Goal: Information Seeking & Learning: Learn about a topic

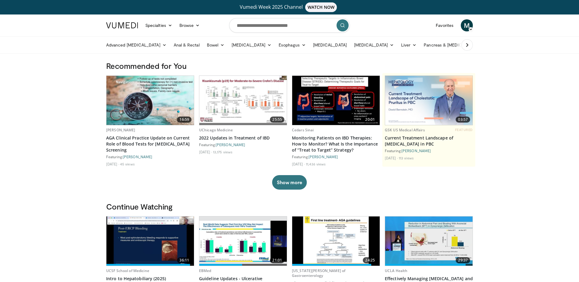
click at [466, 45] on icon at bounding box center [467, 45] width 6 height 6
click at [413, 44] on link "Pancreas & [MEDICAL_DATA]" at bounding box center [409, 45] width 71 height 12
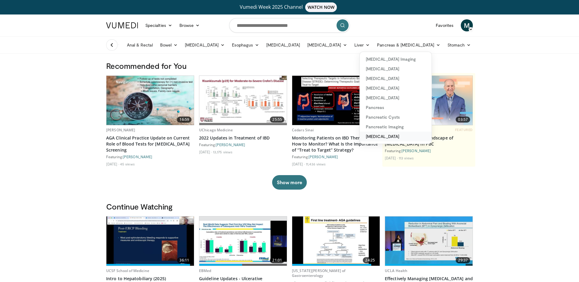
click at [364, 138] on link "[MEDICAL_DATA]" at bounding box center [396, 137] width 72 height 10
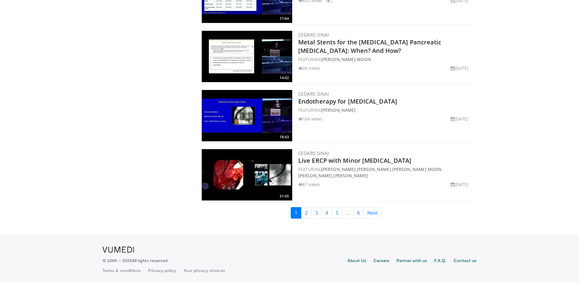
scroll to position [1354, 0]
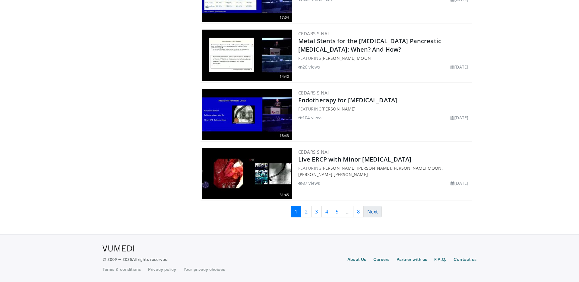
click at [376, 213] on link "Next" at bounding box center [373, 211] width 18 height 11
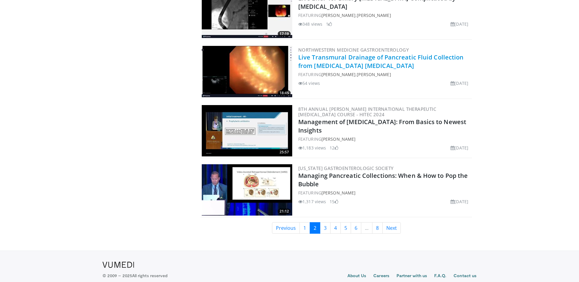
scroll to position [1344, 0]
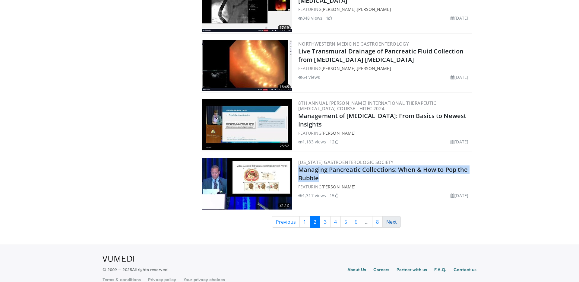
click at [395, 224] on link "Next" at bounding box center [392, 221] width 18 height 11
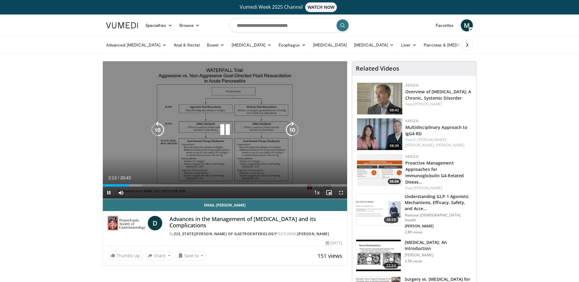
click at [294, 131] on icon "Video Player" at bounding box center [292, 129] width 17 height 17
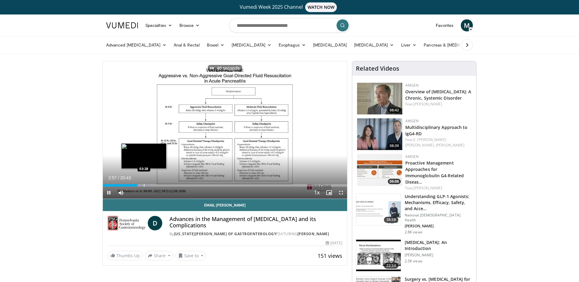
click at [144, 184] on div "Progress Bar" at bounding box center [144, 185] width 1 height 2
click at [150, 184] on div "Progress Bar" at bounding box center [150, 185] width 1 height 2
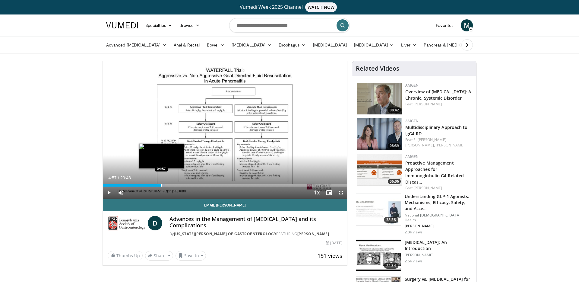
click at [161, 184] on div "Progress Bar" at bounding box center [161, 185] width 1 height 2
click at [167, 184] on div "Progress Bar" at bounding box center [167, 185] width 1 height 2
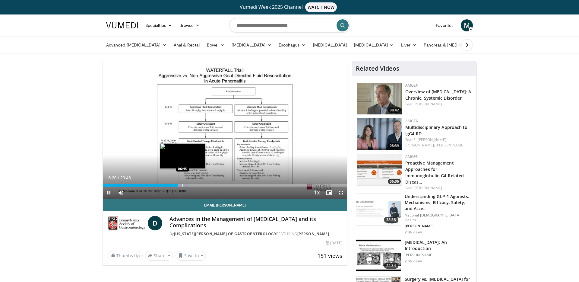
click at [182, 183] on div "Loaded : 35.43% 06:20 06:45" at bounding box center [225, 184] width 244 height 6
click at [189, 185] on div "Progress Bar" at bounding box center [189, 185] width 1 height 2
click at [194, 185] on div "Progress Bar" at bounding box center [194, 185] width 1 height 2
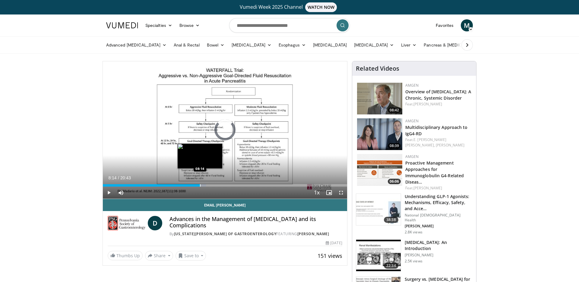
click at [200, 185] on div "Progress Bar" at bounding box center [200, 185] width 1 height 2
click at [208, 185] on div "Progress Bar" at bounding box center [208, 185] width 1 height 2
click at [213, 184] on div "Progress Bar" at bounding box center [212, 185] width 1 height 2
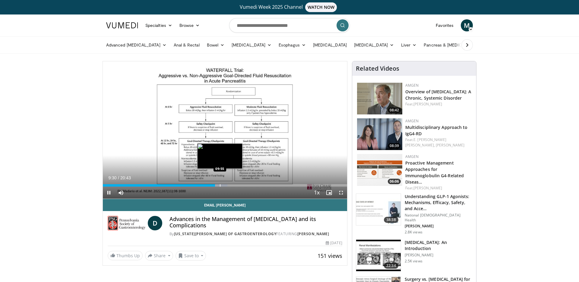
click at [220, 184] on video-js "**********" at bounding box center [225, 130] width 244 height 138
click at [223, 185] on div "Progress Bar" at bounding box center [223, 185] width 1 height 2
click at [227, 185] on div "Progress Bar" at bounding box center [227, 185] width 1 height 2
click at [231, 185] on div "Progress Bar" at bounding box center [231, 185] width 1 height 2
click at [237, 185] on div "Progress Bar" at bounding box center [237, 185] width 1 height 2
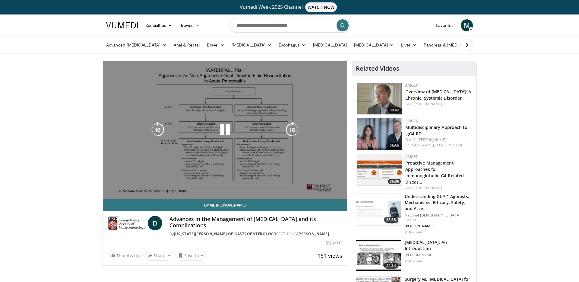
click at [241, 185] on div "40 seconds Tap to unmute" at bounding box center [225, 129] width 244 height 137
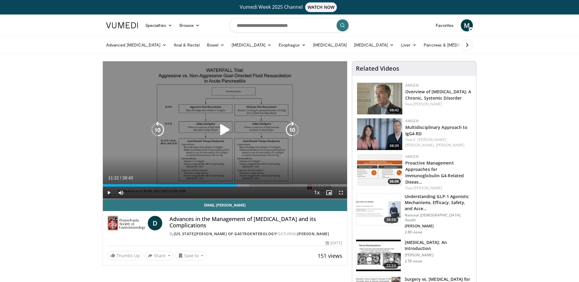
click at [228, 132] on icon "Video Player" at bounding box center [225, 129] width 17 height 17
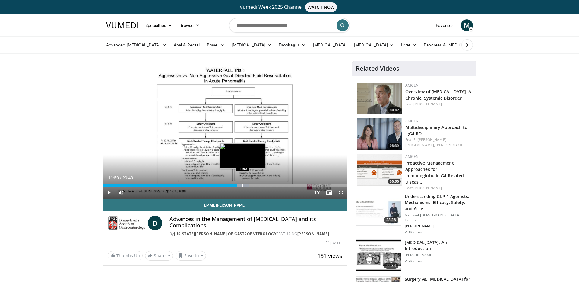
click at [243, 184] on div "Progress Bar" at bounding box center [243, 185] width 1 height 2
click at [250, 184] on div "Progress Bar" at bounding box center [250, 185] width 1 height 2
click at [255, 185] on div "Progress Bar" at bounding box center [255, 185] width 1 height 2
click at [259, 185] on div "Progress Bar" at bounding box center [259, 185] width 1 height 2
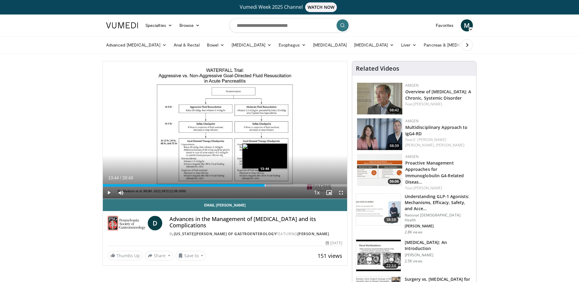
click at [265, 185] on div "Progress Bar" at bounding box center [265, 185] width 1 height 2
click at [270, 183] on div "Loaded : 71.82% 13:51 14:11" at bounding box center [225, 184] width 244 height 6
click at [276, 183] on div "Loaded : 73.42% 14:12 14:39" at bounding box center [225, 184] width 244 height 6
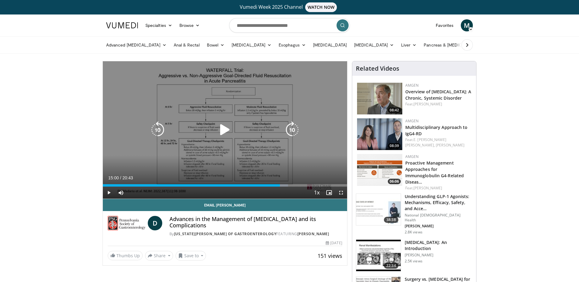
click at [280, 184] on div "Progress Bar" at bounding box center [281, 185] width 14 height 2
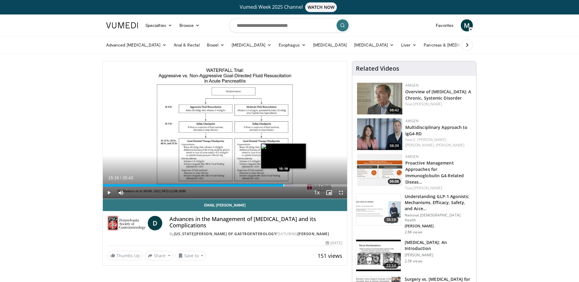
click at [284, 184] on div "Progress Bar" at bounding box center [284, 185] width 1 height 2
click at [286, 185] on div "Progress Bar" at bounding box center [286, 185] width 1 height 2
click at [296, 185] on div "Progress Bar" at bounding box center [296, 185] width 1 height 2
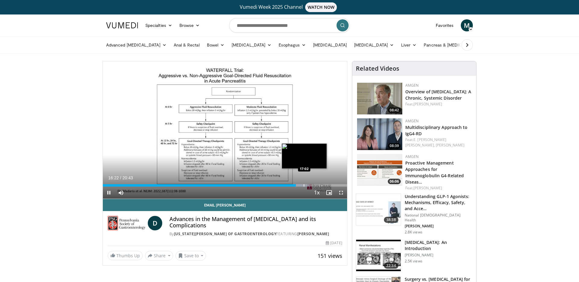
click at [304, 184] on div "Progress Bar" at bounding box center [304, 185] width 1 height 2
click at [313, 182] on div "Loaded : 86.98% 17:48 17:46" at bounding box center [225, 184] width 244 height 6
click at [317, 184] on div "Progress Bar" at bounding box center [317, 185] width 1 height 2
click at [315, 185] on div "Progress Bar" at bounding box center [315, 185] width 1 height 2
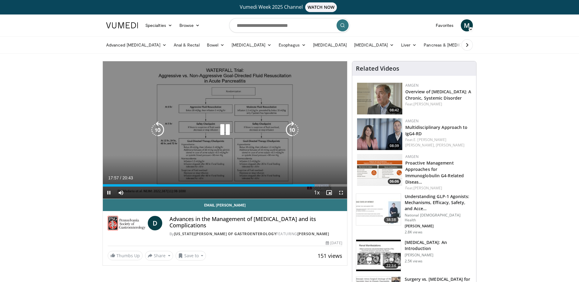
click at [317, 185] on div "Progress Bar" at bounding box center [319, 185] width 17 height 2
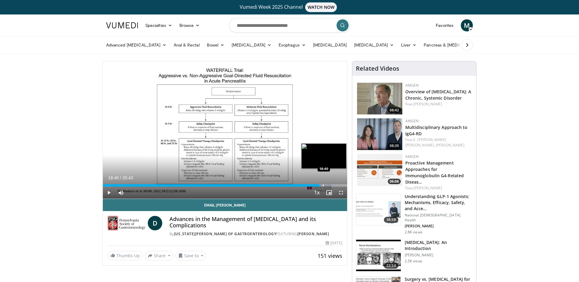
click at [323, 184] on div "Progress Bar" at bounding box center [323, 185] width 1 height 2
click at [342, 185] on div "Progress Bar" at bounding box center [342, 185] width 1 height 2
click at [345, 185] on div "Progress Bar" at bounding box center [345, 185] width 1 height 2
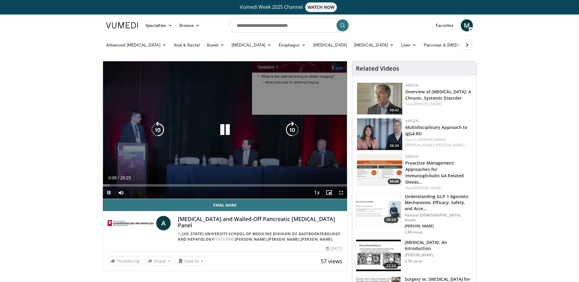
click at [223, 122] on icon "Video Player" at bounding box center [225, 129] width 17 height 17
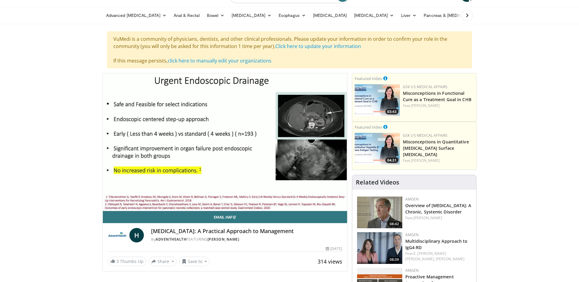
scroll to position [30, 0]
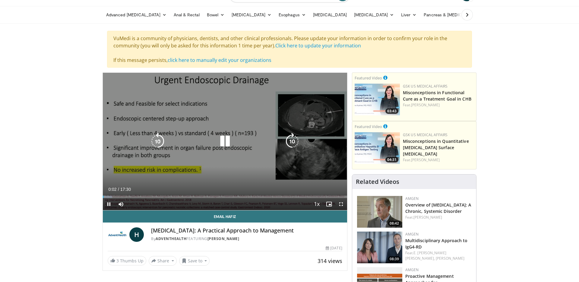
click at [218, 146] on icon "Video Player" at bounding box center [225, 141] width 17 height 17
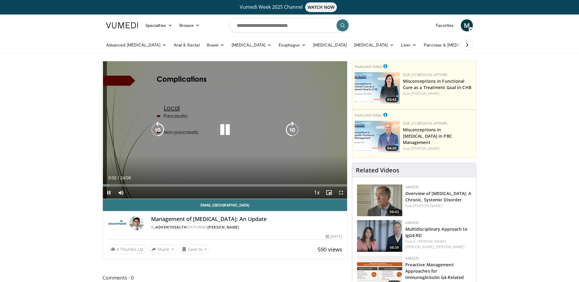
click at [224, 128] on icon "Video Player" at bounding box center [225, 129] width 17 height 17
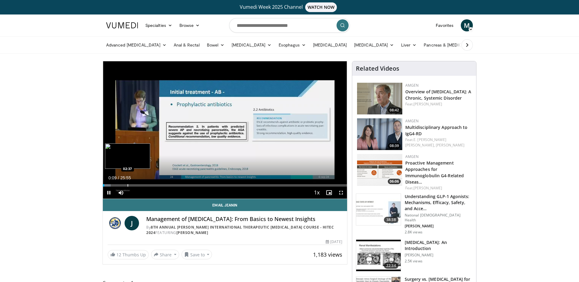
click at [128, 185] on div "Progress Bar" at bounding box center [128, 185] width 1 height 2
click at [135, 185] on div "Progress Bar" at bounding box center [135, 185] width 1 height 2
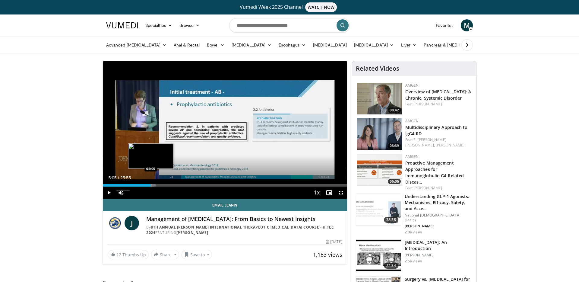
click at [151, 185] on div "Progress Bar" at bounding box center [151, 185] width 1 height 2
click at [156, 185] on div "Progress Bar" at bounding box center [156, 185] width 1 height 2
click at [163, 184] on div "Progress Bar" at bounding box center [163, 185] width 1 height 2
click at [170, 184] on div "Progress Bar" at bounding box center [170, 185] width 1 height 2
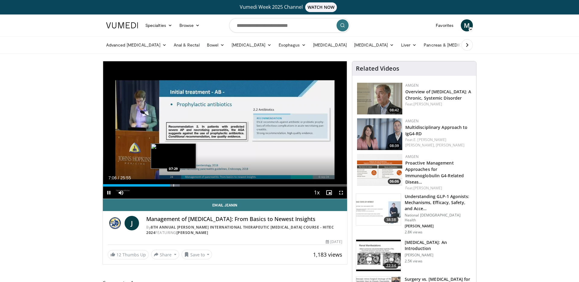
click at [173, 184] on video-js "**********" at bounding box center [225, 130] width 244 height 138
click at [176, 185] on div "Progress Bar" at bounding box center [176, 185] width 1 height 2
click at [179, 185] on div "Progress Bar" at bounding box center [179, 185] width 1 height 2
click at [186, 184] on div "Progress Bar" at bounding box center [186, 185] width 1 height 2
click at [192, 185] on div "Progress Bar" at bounding box center [192, 185] width 1 height 2
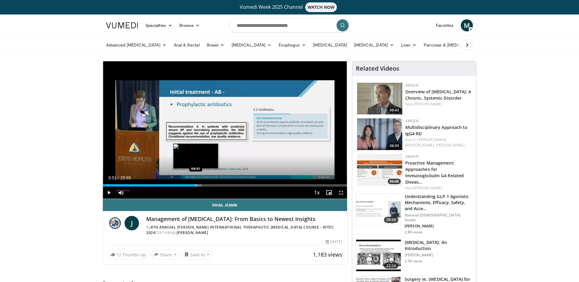
click at [196, 185] on div "Progress Bar" at bounding box center [196, 185] width 1 height 2
click at [199, 185] on div "Progress Bar" at bounding box center [198, 185] width 1 height 2
click at [205, 184] on div "Progress Bar" at bounding box center [205, 185] width 1 height 2
click at [209, 184] on div "Progress Bar" at bounding box center [209, 185] width 1 height 2
click at [212, 184] on div "Progress Bar" at bounding box center [212, 185] width 1 height 2
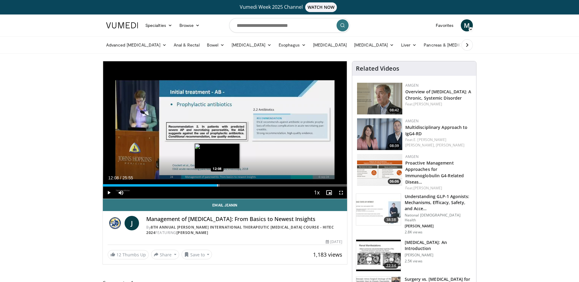
click at [217, 184] on div "Progress Bar" at bounding box center [217, 185] width 1 height 2
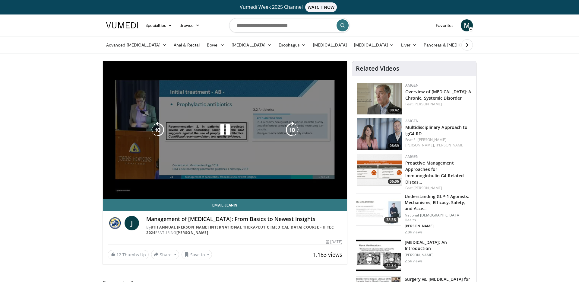
click at [223, 183] on video-js "**********" at bounding box center [225, 130] width 244 height 138
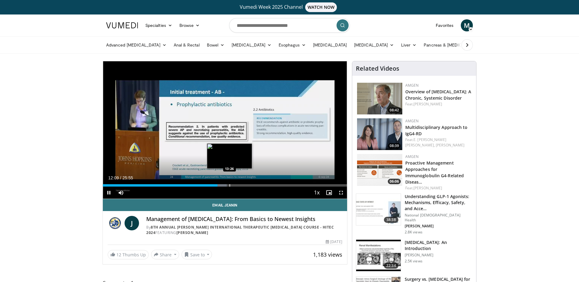
click at [230, 186] on div "Progress Bar" at bounding box center [230, 185] width 1 height 2
click at [230, 185] on div "Progress Bar" at bounding box center [230, 185] width 1 height 2
click at [237, 185] on div "Progress Bar" at bounding box center [237, 185] width 1 height 2
click at [241, 185] on div "Progress Bar" at bounding box center [241, 185] width 1 height 2
click at [246, 184] on div "Loaded : 58.65% 15:10 15:02" at bounding box center [225, 185] width 244 height 2
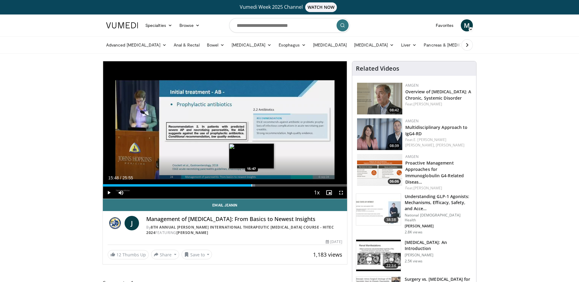
click at [252, 184] on div "Progress Bar" at bounding box center [252, 185] width 1 height 2
click at [257, 184] on div "Progress Bar" at bounding box center [257, 185] width 1 height 2
click at [262, 184] on div "Progress Bar" at bounding box center [262, 185] width 1 height 2
click at [265, 184] on div "Progress Bar" at bounding box center [265, 185] width 1 height 2
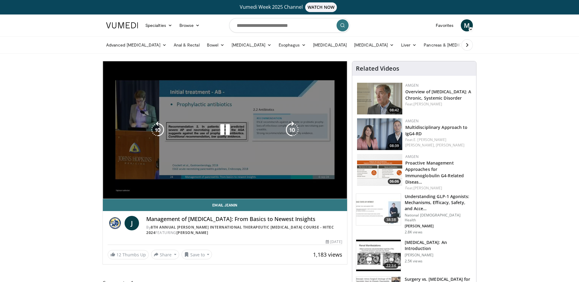
click at [260, 185] on video-js "**********" at bounding box center [225, 130] width 244 height 138
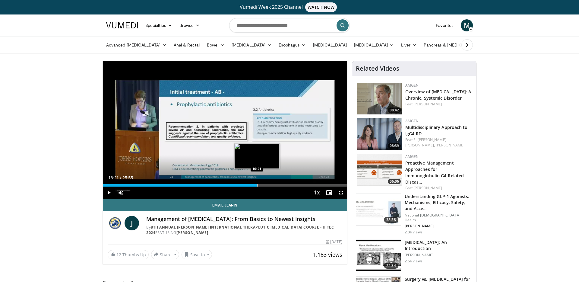
click at [257, 185] on div "Progress Bar" at bounding box center [257, 185] width 1 height 2
click at [261, 185] on div "Progress Bar" at bounding box center [261, 185] width 1 height 2
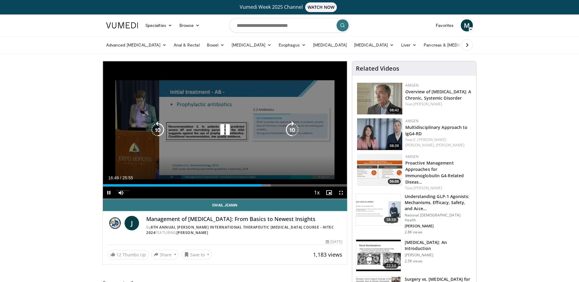
click at [290, 132] on icon "Video Player" at bounding box center [292, 129] width 17 height 17
click at [290, 129] on icon "Video Player" at bounding box center [292, 129] width 17 height 17
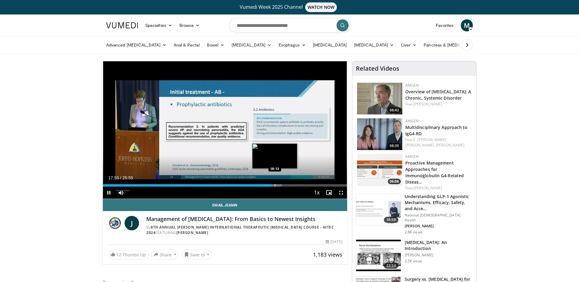
click at [275, 186] on div "Progress Bar" at bounding box center [275, 185] width 1 height 2
click at [280, 185] on div "Progress Bar" at bounding box center [280, 185] width 1 height 2
click at [283, 185] on div "Progress Bar" at bounding box center [283, 185] width 1 height 2
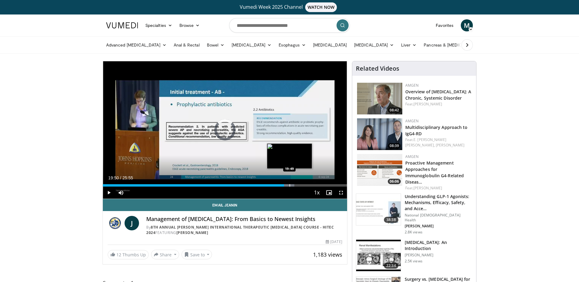
click at [290, 185] on div "Progress Bar" at bounding box center [290, 185] width 1 height 2
click at [295, 186] on div "Progress Bar" at bounding box center [295, 185] width 1 height 2
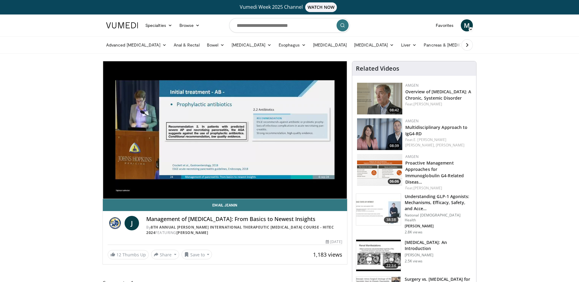
click at [300, 186] on div "20 seconds Tap to unmute" at bounding box center [225, 129] width 244 height 137
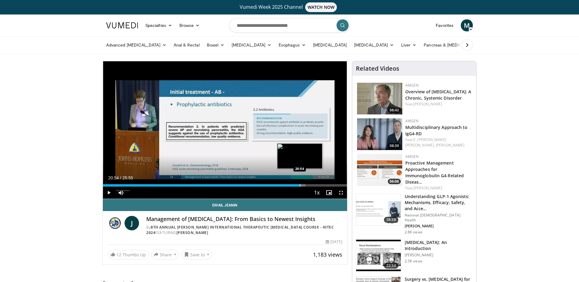
click at [300, 185] on div "Progress Bar" at bounding box center [300, 185] width 1 height 2
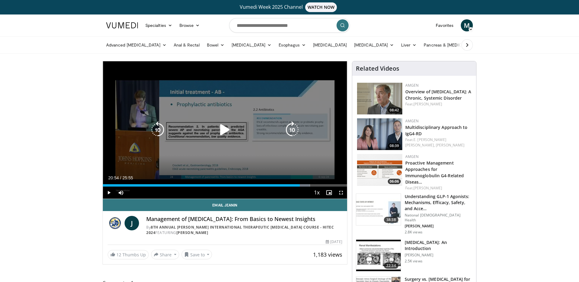
click at [232, 134] on icon "Video Player" at bounding box center [225, 129] width 17 height 17
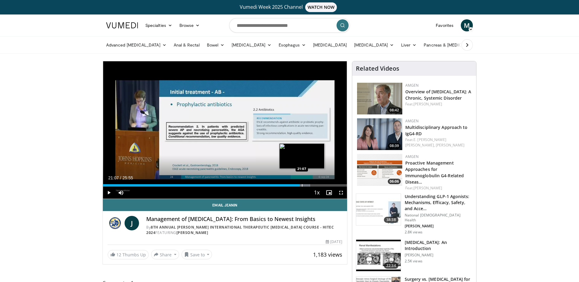
click at [302, 184] on div "Progress Bar" at bounding box center [302, 185] width 1 height 2
click at [305, 186] on div "Progress Bar" at bounding box center [305, 185] width 1 height 2
click at [304, 186] on div "Progress Bar" at bounding box center [304, 185] width 1 height 2
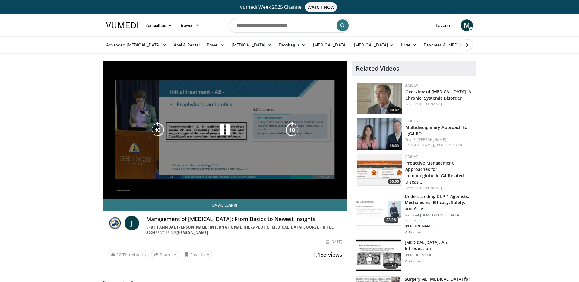
click at [301, 186] on video-js "**********" at bounding box center [225, 130] width 244 height 138
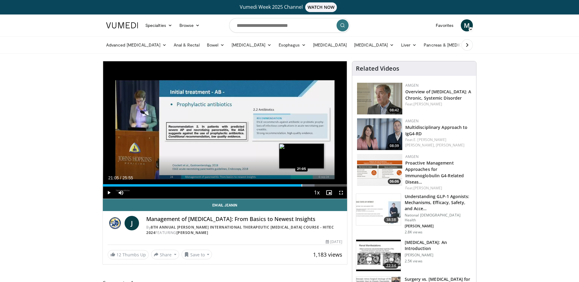
click at [302, 186] on div "Progress Bar" at bounding box center [302, 185] width 1 height 2
click at [309, 186] on div "Progress Bar" at bounding box center [309, 185] width 1 height 2
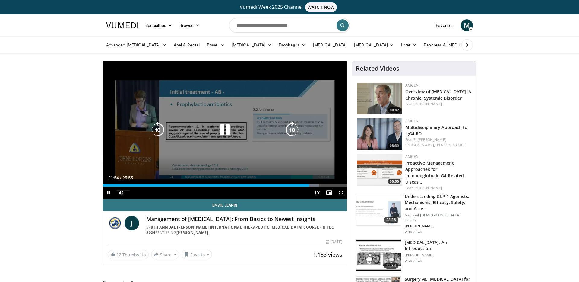
click at [315, 185] on video-js "**********" at bounding box center [225, 130] width 244 height 138
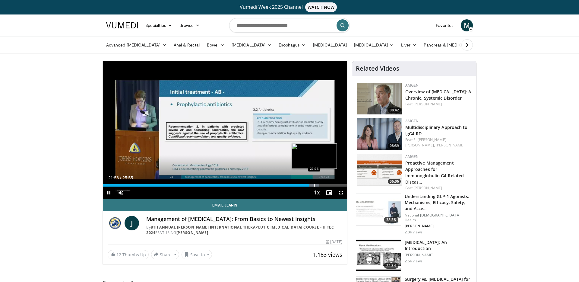
click at [315, 184] on div "Progress Bar" at bounding box center [314, 185] width 1 height 2
click at [319, 184] on div "Progress Bar" at bounding box center [319, 185] width 1 height 2
click at [326, 184] on div "Progress Bar" at bounding box center [326, 185] width 1 height 2
click at [334, 185] on div "Progress Bar" at bounding box center [334, 185] width 1 height 2
click at [340, 185] on div "Progress Bar" at bounding box center [340, 185] width 1 height 2
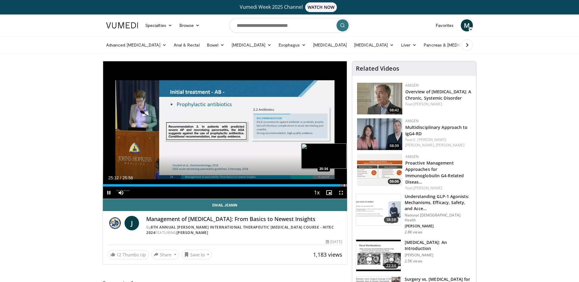
click at [344, 185] on div "Progress Bar" at bounding box center [344, 185] width 1 height 2
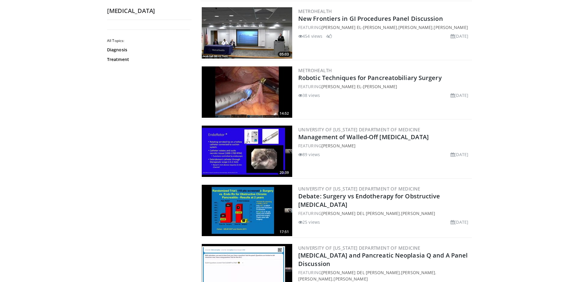
scroll to position [135, 0]
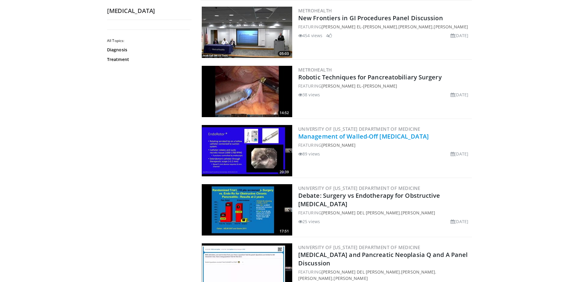
click at [355, 138] on link "Management of Walled-Off [MEDICAL_DATA]" at bounding box center [363, 136] width 131 height 8
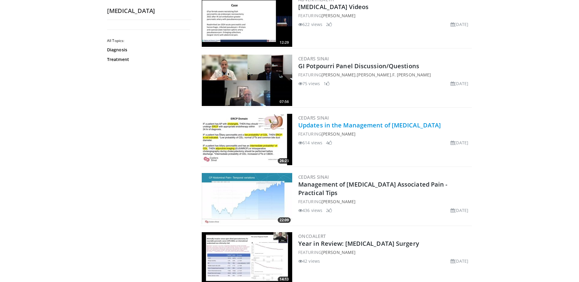
scroll to position [1093, 0]
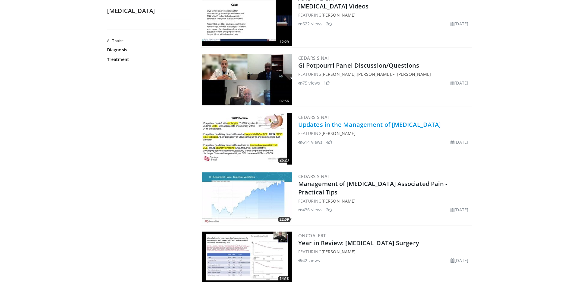
click at [378, 122] on link "Updates in the Management of [MEDICAL_DATA]" at bounding box center [369, 124] width 143 height 8
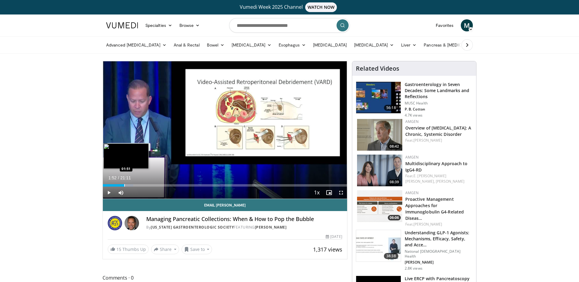
click at [124, 185] on div "Progress Bar" at bounding box center [124, 185] width 1 height 2
click at [330, 194] on span "Video Player" at bounding box center [329, 192] width 12 height 12
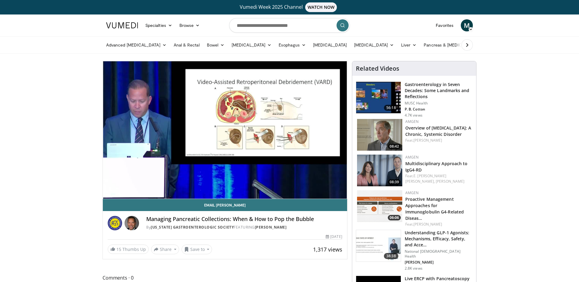
click at [330, 194] on video-js "**********" at bounding box center [225, 130] width 244 height 138
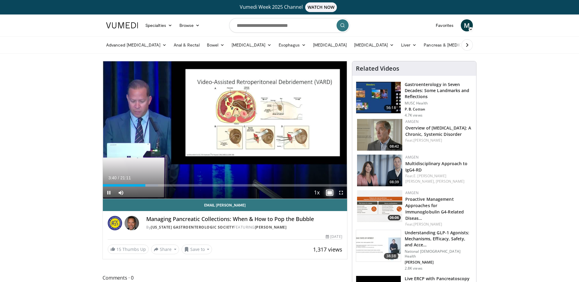
click at [330, 192] on span "Video Player" at bounding box center [329, 192] width 12 height 12
click at [342, 193] on span "Video Player" at bounding box center [341, 192] width 12 height 12
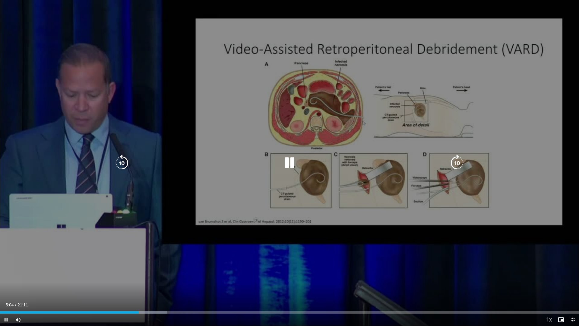
click at [294, 157] on icon "Video Player" at bounding box center [289, 162] width 17 height 17
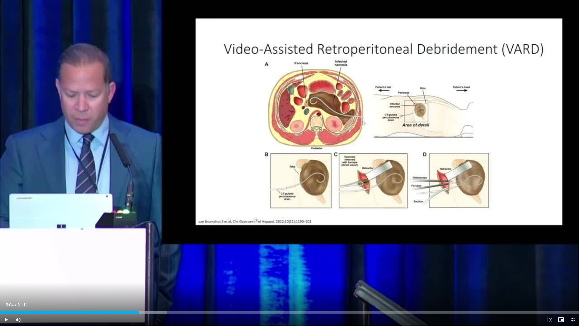
click at [116, 282] on div "Current Time 5:04 / Duration 21:11 Play Skip Backward Skip Forward Mute 0% Load…" at bounding box center [289, 319] width 579 height 12
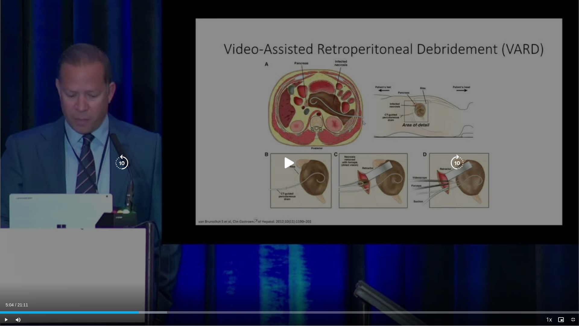
click at [274, 162] on div "Video Player" at bounding box center [290, 163] width 348 height 12
click at [282, 163] on icon "Video Player" at bounding box center [289, 162] width 17 height 17
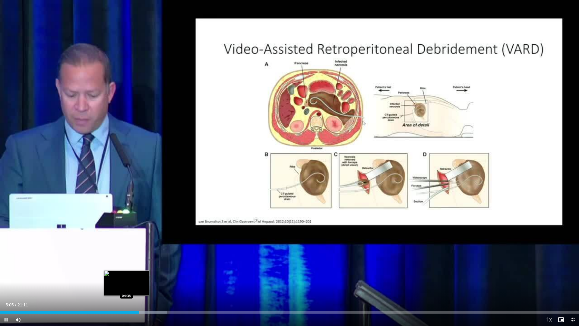
click at [127, 282] on div "Progress Bar" at bounding box center [127, 312] width 1 height 2
click at [114, 282] on div "Loaded : 28.87% 04:37 04:15" at bounding box center [289, 312] width 579 height 2
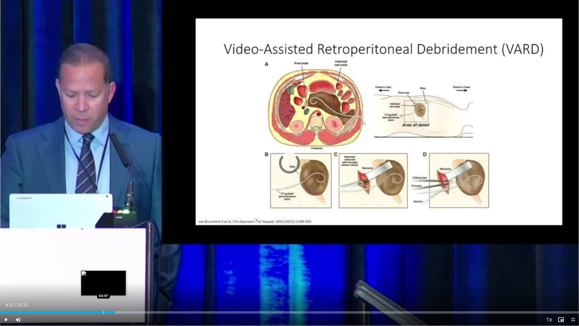
click at [103, 282] on div "Progress Bar" at bounding box center [103, 312] width 1 height 2
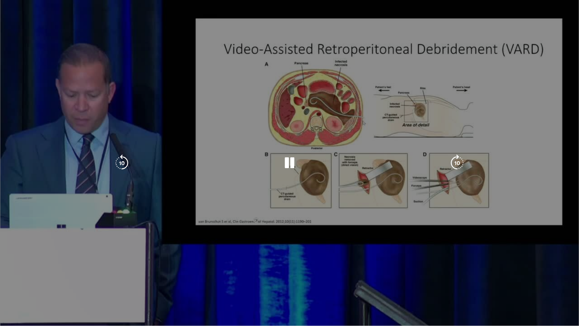
click at [100, 282] on video-js "**********" at bounding box center [289, 163] width 579 height 326
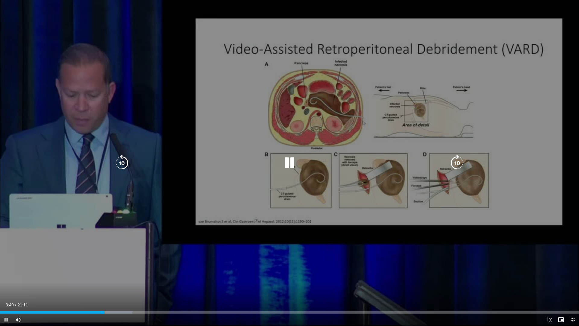
click at [456, 162] on icon "Video Player" at bounding box center [457, 162] width 17 height 17
click at [454, 167] on icon "Video Player" at bounding box center [457, 162] width 17 height 17
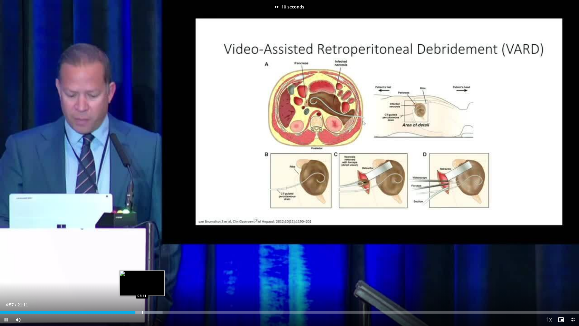
click at [142, 282] on div "Progress Bar" at bounding box center [142, 312] width 1 height 2
click at [144, 282] on div "05:27" at bounding box center [74, 312] width 149 height 2
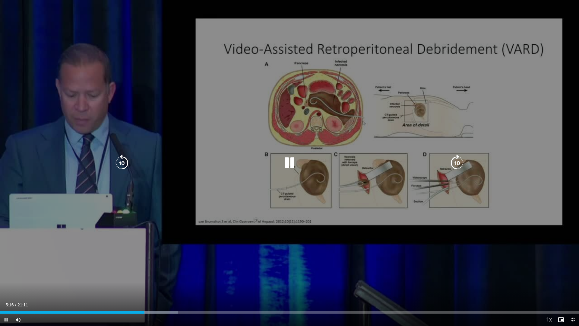
click at [291, 163] on icon "Video Player" at bounding box center [289, 162] width 17 height 17
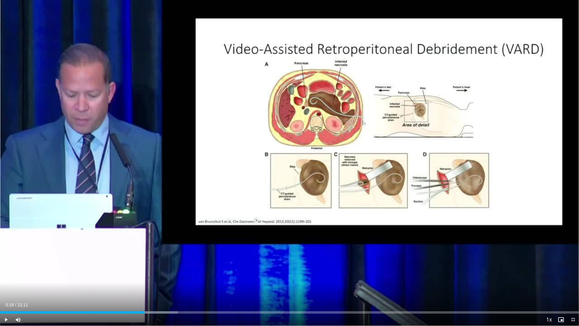
click at [291, 163] on div "10 seconds Tap to unmute" at bounding box center [289, 163] width 579 height 326
click at [154, 282] on div "Progress Bar" at bounding box center [154, 312] width 1 height 2
click at [157, 282] on div "Progress Bar" at bounding box center [157, 312] width 1 height 2
click at [162, 282] on div "Progress Bar" at bounding box center [162, 312] width 1 height 2
click at [167, 282] on div "Progress Bar" at bounding box center [167, 312] width 1 height 2
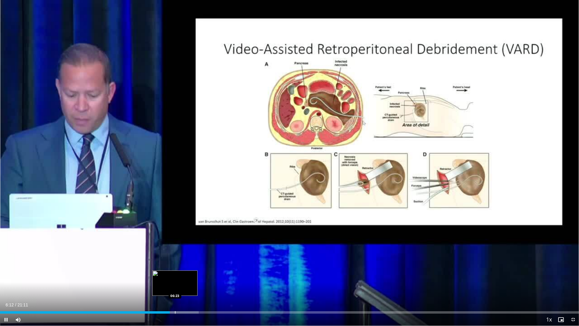
click at [175, 282] on div "Progress Bar" at bounding box center [175, 312] width 1 height 2
click at [182, 282] on div "Progress Bar" at bounding box center [182, 312] width 1 height 2
click at [189, 282] on div "Progress Bar" at bounding box center [189, 312] width 1 height 2
click at [194, 282] on div "Progress Bar" at bounding box center [194, 312] width 1 height 2
click at [198, 282] on div "Progress Bar" at bounding box center [198, 312] width 1 height 2
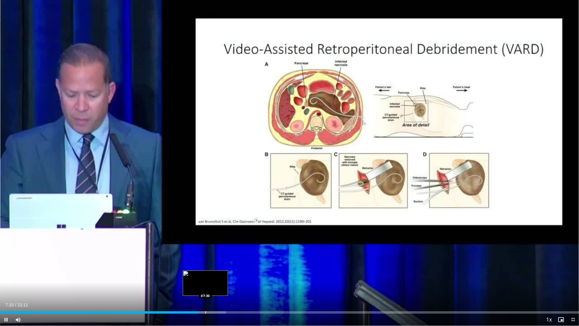
click at [205, 282] on div "Progress Bar" at bounding box center [205, 312] width 1 height 2
click at [222, 282] on div "Progress Bar" at bounding box center [221, 312] width 1 height 2
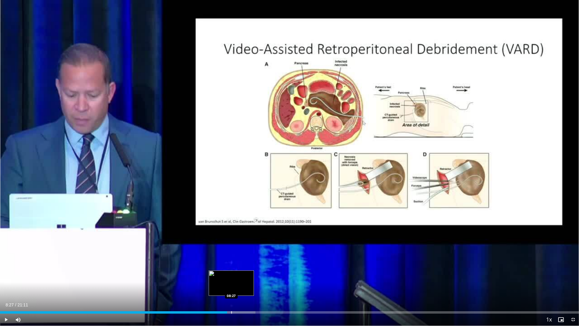
click at [231, 282] on div "Progress Bar" at bounding box center [231, 312] width 1 height 2
click at [246, 282] on div "Progress Bar" at bounding box center [246, 312] width 1 height 2
click at [251, 282] on div "Progress Bar" at bounding box center [251, 312] width 1 height 2
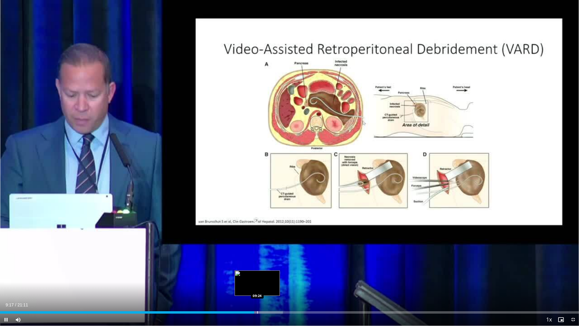
click at [257, 282] on div "Progress Bar" at bounding box center [257, 312] width 1 height 2
click at [261, 282] on div "Progress Bar" at bounding box center [261, 312] width 1 height 2
click at [264, 282] on div "Progress Bar" at bounding box center [264, 312] width 1 height 2
click at [278, 282] on div "Progress Bar" at bounding box center [278, 312] width 1 height 2
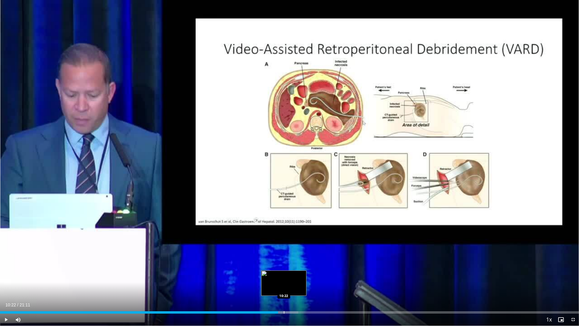
click at [284, 282] on div "Progress Bar" at bounding box center [284, 312] width 1 height 2
click at [288, 282] on div "Progress Bar" at bounding box center [288, 312] width 1 height 2
click at [306, 282] on div "Progress Bar" at bounding box center [306, 312] width 1 height 2
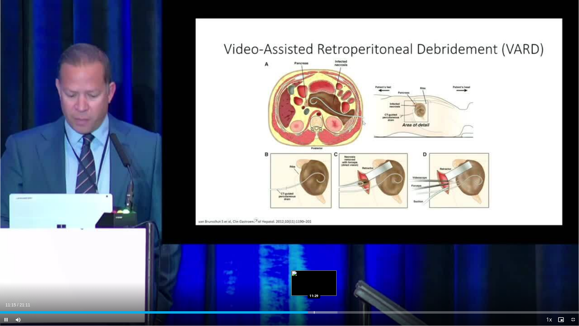
click at [314, 282] on div "Progress Bar" at bounding box center [314, 312] width 1 height 2
click at [322, 282] on div "Progress Bar" at bounding box center [322, 312] width 1 height 2
click at [331, 282] on div "Progress Bar" at bounding box center [331, 312] width 1 height 2
click at [338, 282] on div "Progress Bar" at bounding box center [338, 312] width 1 height 2
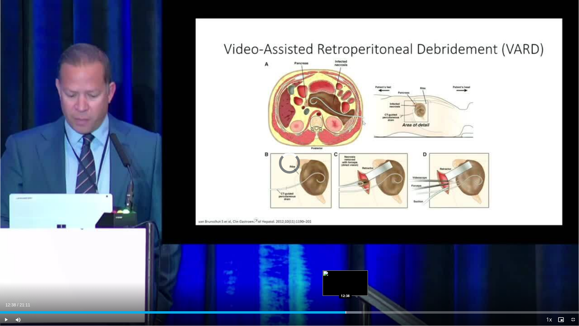
click at [345, 282] on div "Loaded : 62.43% 12:22 12:38" at bounding box center [289, 311] width 579 height 6
click at [354, 282] on div "Loaded : 64.58% 12:40 12:56" at bounding box center [289, 311] width 579 height 6
click at [362, 282] on div "Progress Bar" at bounding box center [361, 312] width 1 height 2
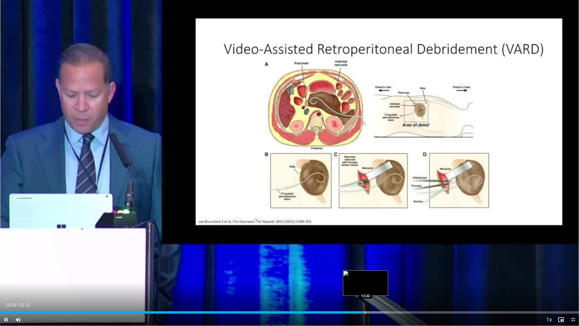
click at [366, 282] on div "Progress Bar" at bounding box center [366, 312] width 1 height 2
click at [382, 282] on div "Progress Bar" at bounding box center [382, 312] width 1 height 2
click at [391, 282] on div "Progress Bar" at bounding box center [388, 312] width 38 height 2
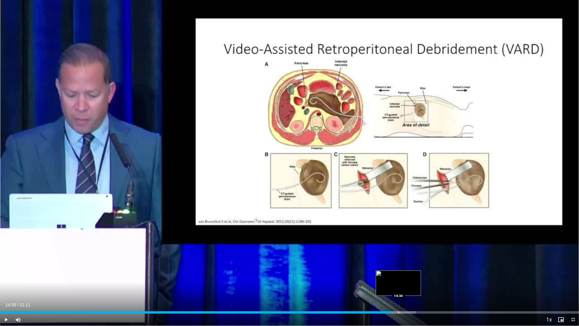
click at [399, 282] on div "Progress Bar" at bounding box center [399, 312] width 1 height 2
click at [416, 282] on div "Progress Bar" at bounding box center [415, 312] width 1 height 2
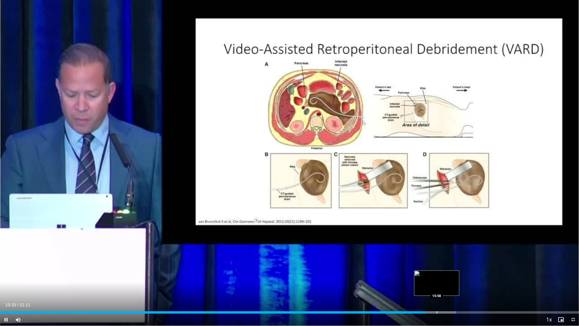
click at [437, 282] on div "Progress Bar" at bounding box center [437, 312] width 1 height 2
click at [446, 282] on div "Loaded : 81.12% 16:05 16:19" at bounding box center [289, 311] width 579 height 6
click at [453, 282] on div "Loaded : 81.91% 16:21 16:34" at bounding box center [289, 311] width 579 height 6
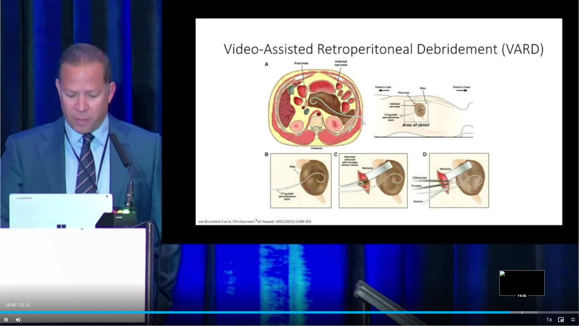
click at [522, 282] on div "Progress Bar" at bounding box center [522, 312] width 1 height 2
click at [529, 282] on div "Progress Bar" at bounding box center [529, 312] width 1 height 2
click at [543, 282] on div "Progress Bar" at bounding box center [543, 312] width 1 height 2
click at [562, 282] on div "Progress Bar" at bounding box center [562, 312] width 1 height 2
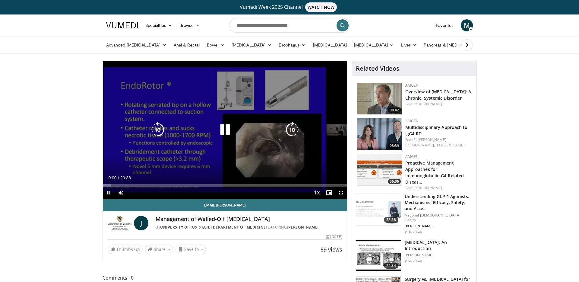
click at [277, 114] on div "10 seconds Tap to unmute" at bounding box center [225, 129] width 244 height 137
click at [228, 127] on icon "Video Player" at bounding box center [225, 129] width 17 height 17
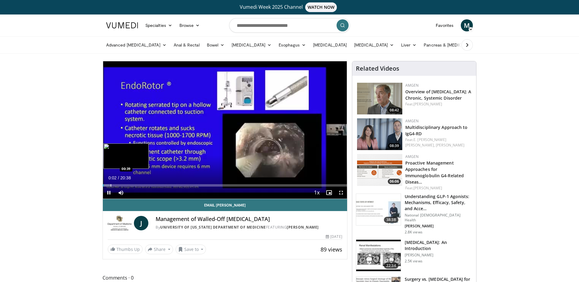
click at [111, 185] on div "Progress Bar" at bounding box center [111, 185] width 1 height 2
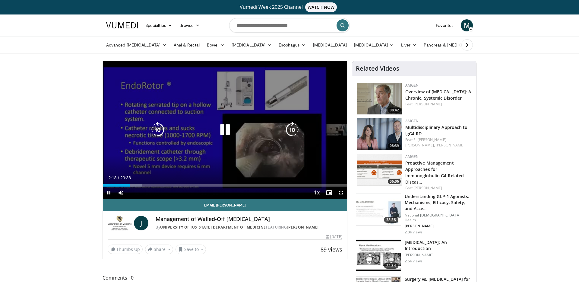
click at [156, 133] on icon "Video Player" at bounding box center [157, 129] width 17 height 17
click at [293, 126] on icon "Video Player" at bounding box center [292, 129] width 17 height 17
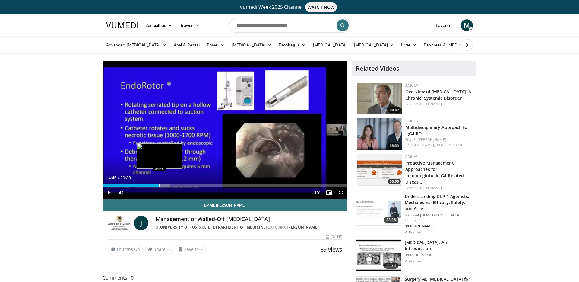
click at [159, 186] on div "Progress Bar" at bounding box center [159, 185] width 1 height 2
click at [166, 186] on div "Progress Bar" at bounding box center [166, 185] width 1 height 2
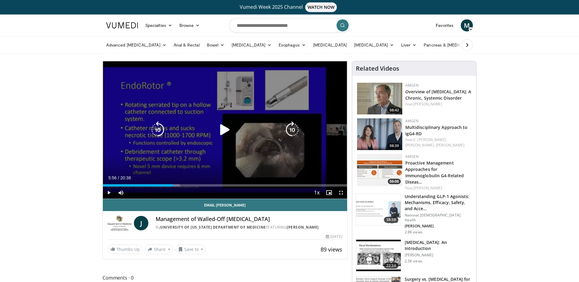
click at [173, 186] on div "Loaded : 31.45% 05:56 05:48" at bounding box center [225, 185] width 244 height 2
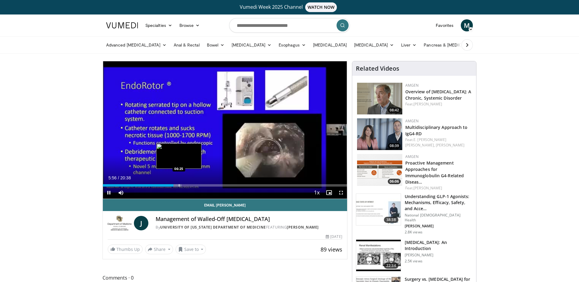
click at [179, 184] on div "Progress Bar" at bounding box center [179, 185] width 1 height 2
click at [185, 184] on div "Progress Bar" at bounding box center [185, 185] width 1 height 2
click at [190, 186] on div "Progress Bar" at bounding box center [189, 185] width 18 height 2
click at [195, 186] on div "Progress Bar" at bounding box center [195, 185] width 1 height 2
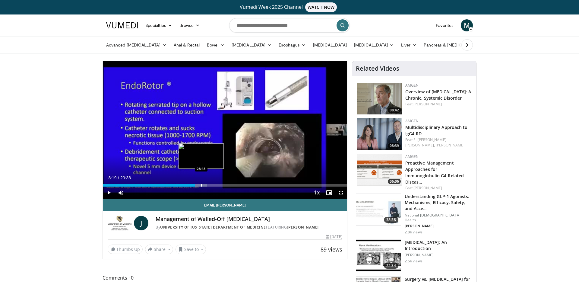
click at [201, 185] on div "Progress Bar" at bounding box center [201, 185] width 1 height 2
click at [206, 185] on div "Progress Bar" at bounding box center [206, 185] width 1 height 2
click at [214, 185] on div "Progress Bar" at bounding box center [214, 185] width 1 height 2
click at [223, 185] on div "Progress Bar" at bounding box center [223, 185] width 1 height 2
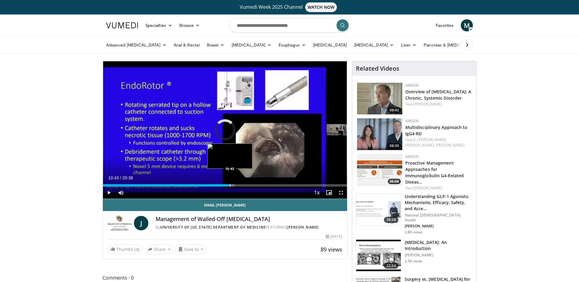
click at [230, 185] on div "Progress Bar" at bounding box center [230, 185] width 1 height 2
click at [234, 185] on div "Progress Bar" at bounding box center [234, 185] width 1 height 2
click at [240, 185] on div "Progress Bar" at bounding box center [240, 185] width 1 height 2
click at [245, 185] on div "Progress Bar" at bounding box center [245, 185] width 1 height 2
click at [249, 185] on div "Progress Bar" at bounding box center [249, 185] width 1 height 2
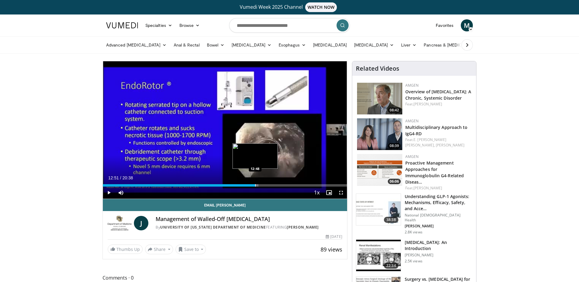
click at [255, 185] on div "Progress Bar" at bounding box center [255, 185] width 1 height 2
click at [260, 185] on div "Progress Bar" at bounding box center [260, 185] width 1 height 2
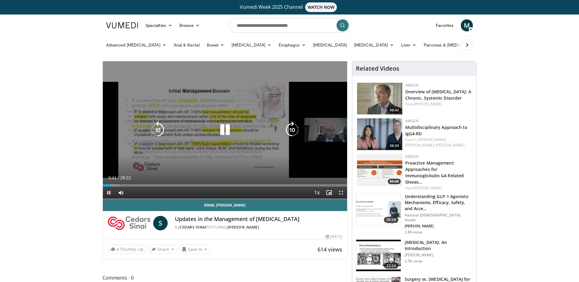
click at [296, 126] on icon "Video Player" at bounding box center [292, 129] width 17 height 17
click at [289, 130] on icon "Video Player" at bounding box center [292, 129] width 17 height 17
click at [293, 131] on icon "Video Player" at bounding box center [292, 129] width 17 height 17
click at [295, 128] on icon "Video Player" at bounding box center [292, 129] width 17 height 17
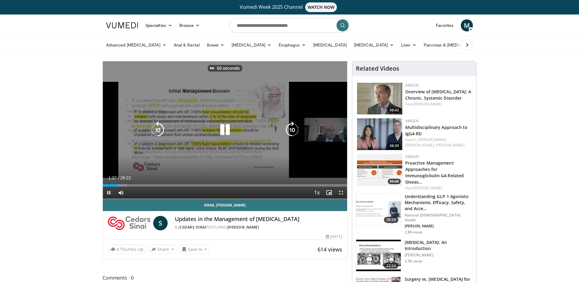
click at [295, 128] on icon "Video Player" at bounding box center [292, 129] width 17 height 17
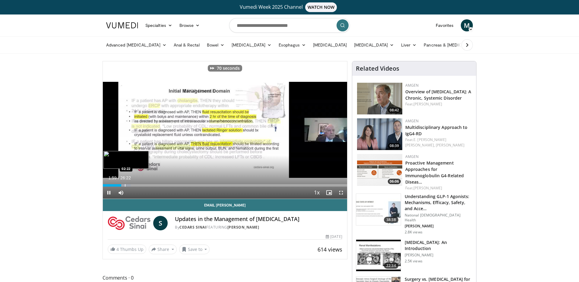
click at [124, 185] on div "Loaded : 11.38% 01:59 02:22" at bounding box center [225, 185] width 244 height 2
click at [133, 185] on div "Progress Bar" at bounding box center [133, 185] width 1 height 2
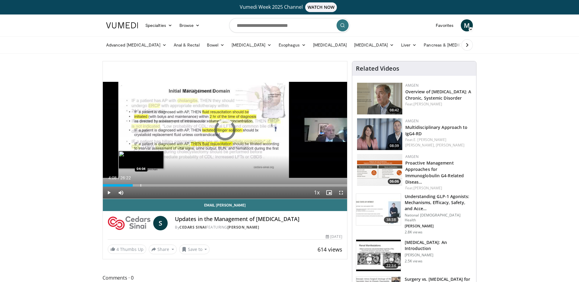
click at [141, 185] on div "Progress Bar" at bounding box center [141, 185] width 1 height 2
click at [150, 185] on div "Progress Bar" at bounding box center [149, 185] width 1 height 2
click at [157, 185] on div "Progress Bar" at bounding box center [157, 185] width 1 height 2
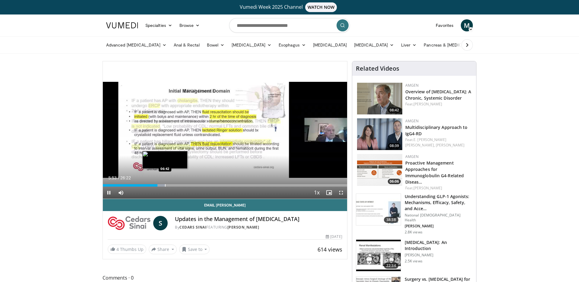
click at [165, 184] on div "Progress Bar" at bounding box center [165, 185] width 1 height 2
click at [171, 185] on div "Progress Bar" at bounding box center [171, 185] width 1 height 2
click at [180, 183] on div "Loaded : 30.72% 07:23 08:12" at bounding box center [225, 184] width 244 height 6
click at [185, 186] on div "Progress Bar" at bounding box center [185, 185] width 1 height 2
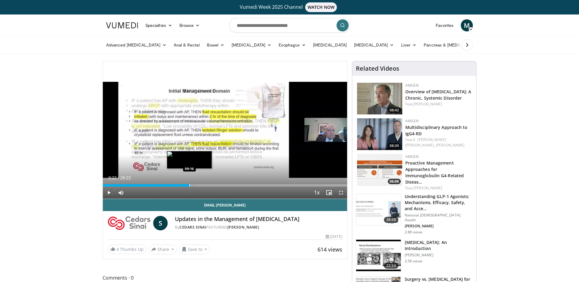
click at [190, 185] on div "Progress Bar" at bounding box center [189, 185] width 1 height 2
click at [196, 185] on div "70 seconds Tap to unmute" at bounding box center [225, 129] width 244 height 137
click at [107, 193] on span "Video Player" at bounding box center [109, 192] width 12 height 12
click at [192, 186] on div "Progress Bar" at bounding box center [192, 185] width 1 height 2
click at [198, 186] on div "Progress Bar" at bounding box center [198, 185] width 1 height 2
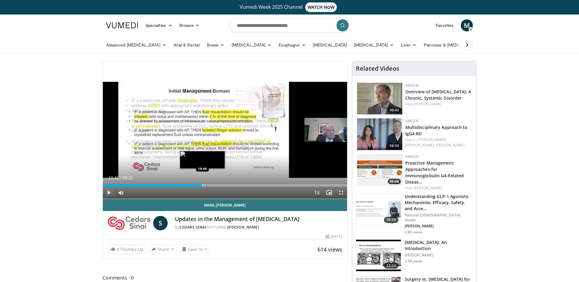
click at [202, 185] on div "Progress Bar" at bounding box center [202, 185] width 1 height 2
click at [205, 186] on div "Progress Bar" at bounding box center [205, 185] width 1 height 2
click at [210, 186] on div "Progress Bar" at bounding box center [210, 185] width 1 height 2
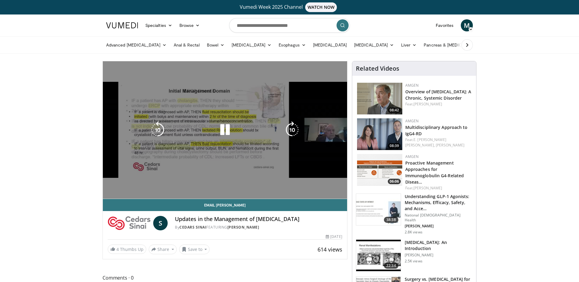
click at [213, 186] on div "70 seconds Tap to unmute" at bounding box center [225, 129] width 244 height 137
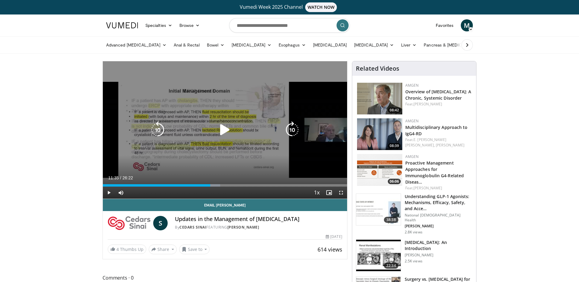
click at [222, 125] on icon "Video Player" at bounding box center [225, 129] width 17 height 17
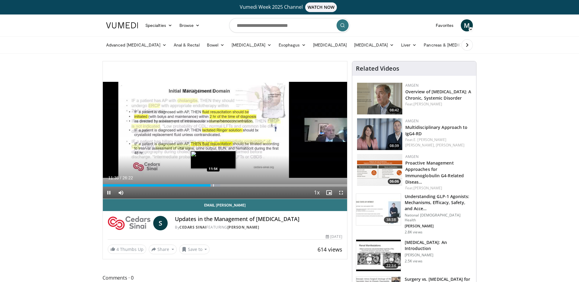
click at [213, 185] on div "Progress Bar" at bounding box center [213, 185] width 1 height 2
click at [214, 184] on div "Progress Bar" at bounding box center [214, 185] width 1 height 2
click at [224, 184] on div "Progress Bar" at bounding box center [224, 185] width 1 height 2
click at [228, 184] on div "Progress Bar" at bounding box center [227, 185] width 1 height 2
click at [237, 185] on div "Progress Bar" at bounding box center [237, 185] width 1 height 2
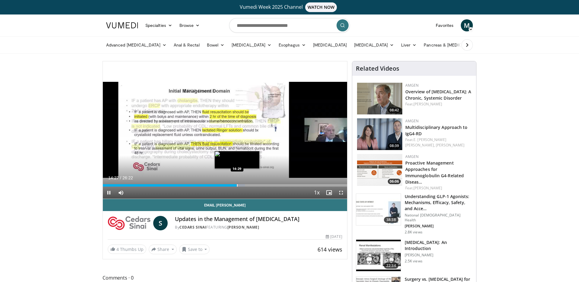
click at [238, 185] on div "Progress Bar" at bounding box center [237, 185] width 1 height 2
click at [247, 184] on div "Progress Bar" at bounding box center [247, 185] width 1 height 2
click at [250, 184] on div "Progress Bar" at bounding box center [250, 185] width 1 height 2
click at [255, 186] on div "Progress Bar" at bounding box center [255, 185] width 1 height 2
click at [260, 186] on div "Progress Bar" at bounding box center [256, 185] width 10 height 2
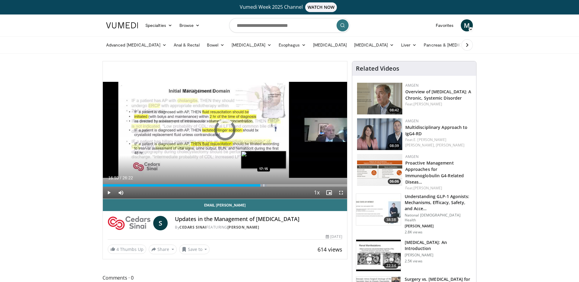
click at [264, 185] on div "Progress Bar" at bounding box center [264, 185] width 1 height 2
click at [269, 184] on div "Progress Bar" at bounding box center [269, 185] width 1 height 2
click at [275, 184] on div "Loaded : 70.23% 17:56 17:58" at bounding box center [225, 185] width 244 height 2
click at [279, 184] on div "Loaded : 72.73% 19:00 18:43" at bounding box center [225, 185] width 244 height 2
click at [286, 184] on div "Progress Bar" at bounding box center [286, 185] width 1 height 2
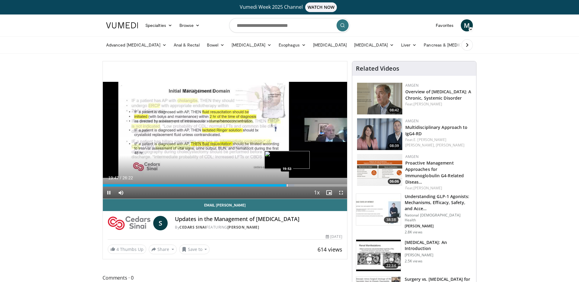
click at [288, 184] on div "Progress Bar" at bounding box center [287, 185] width 1 height 2
click at [296, 184] on div "Progress Bar" at bounding box center [296, 185] width 1 height 2
click at [300, 184] on div "Progress Bar" at bounding box center [300, 185] width 1 height 2
click at [306, 185] on div "Progress Bar" at bounding box center [306, 185] width 1 height 2
click at [310, 185] on div "Progress Bar" at bounding box center [310, 185] width 1 height 2
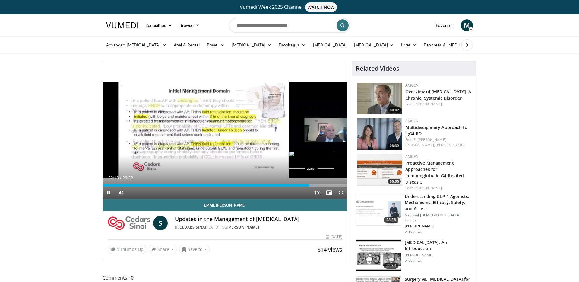
click at [314, 185] on div "Progress Bar" at bounding box center [312, 185] width 14 height 2
click at [318, 184] on div "Progress Bar" at bounding box center [318, 185] width 1 height 2
click at [321, 184] on div "Progress Bar" at bounding box center [321, 185] width 1 height 2
click at [326, 184] on div "Progress Bar" at bounding box center [326, 185] width 1 height 2
click at [331, 184] on div "Progress Bar" at bounding box center [331, 185] width 1 height 2
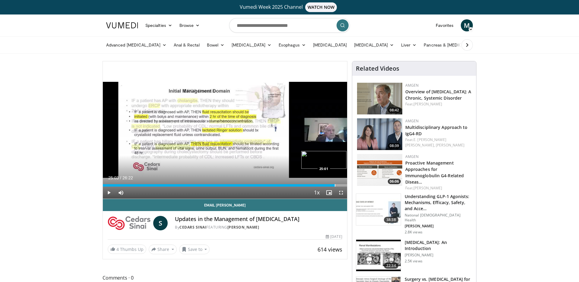
click at [335, 183] on div "Loaded : 95.31% 25:03 25:01" at bounding box center [225, 184] width 244 height 6
click at [341, 184] on div "Progress Bar" at bounding box center [341, 185] width 1 height 2
click at [345, 184] on div "Progress Bar" at bounding box center [345, 185] width 1 height 2
